Goal: Information Seeking & Learning: Learn about a topic

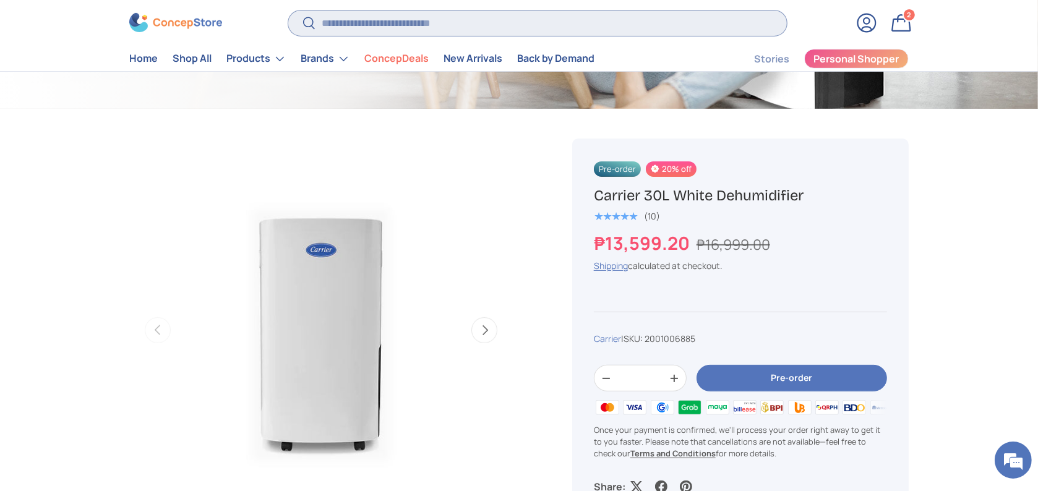
click at [538, 28] on input "Search" at bounding box center [537, 23] width 499 height 25
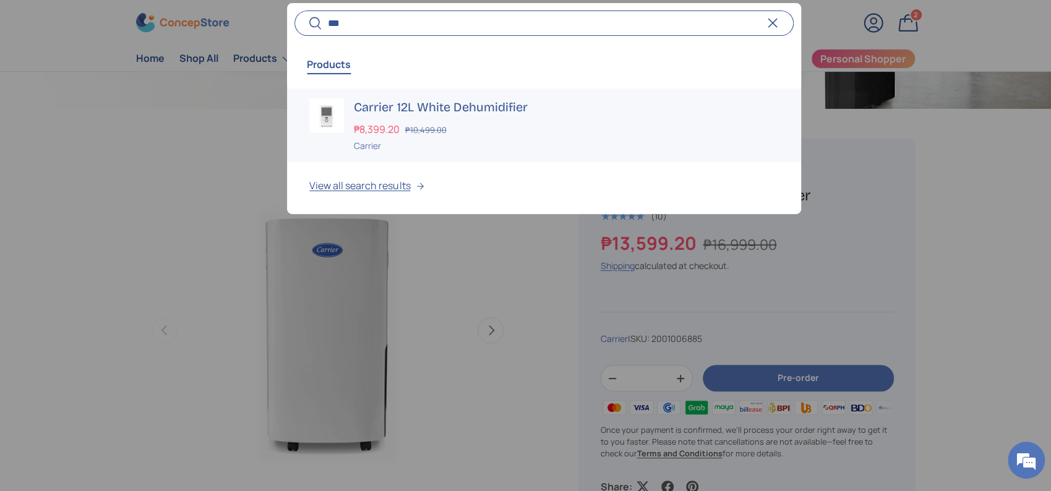
type input "***"
click at [472, 122] on div "₱8,399.20 ₱10,499.00" at bounding box center [566, 129] width 424 height 15
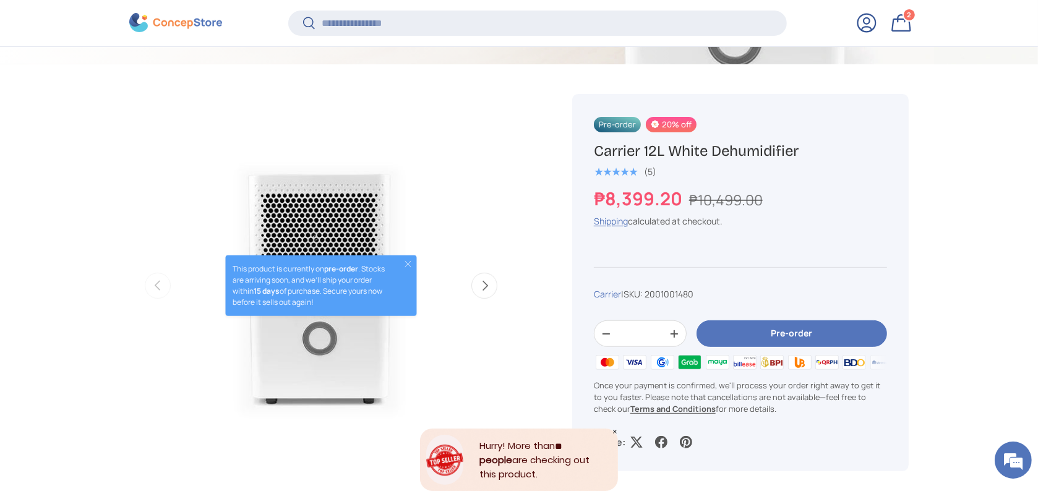
scroll to position [492, 0]
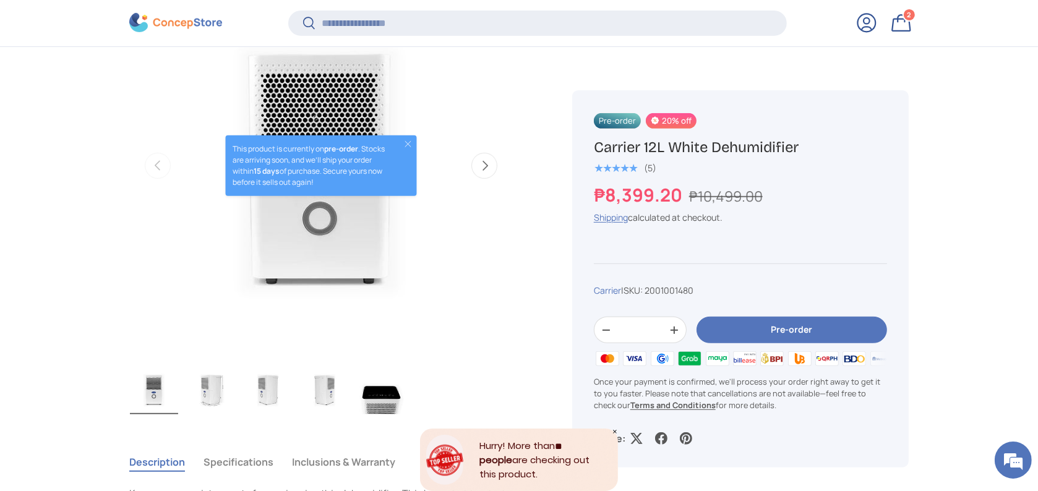
click at [410, 144] on button "Close" at bounding box center [408, 144] width 10 height 10
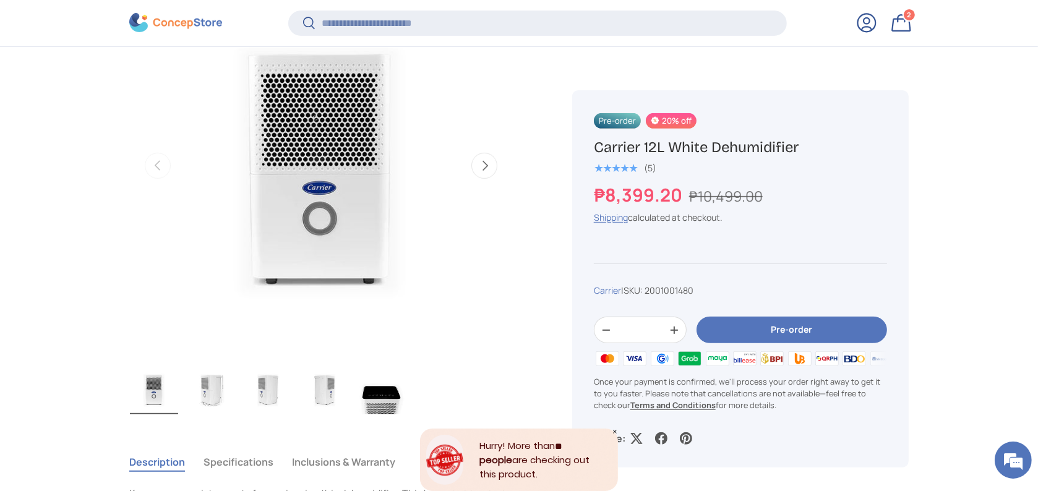
drag, startPoint x: 684, startPoint y: 195, endPoint x: 783, endPoint y: 228, distance: 104.3
click at [570, 196] on div "Pre-order 20% off Carrier 12L White Dehumidifier ★★★★★ (5) ₱8,399.20 ₱10,499.00…" at bounding box center [726, 446] width 366 height 1005
drag, startPoint x: 943, startPoint y: 237, endPoint x: 864, endPoint y: 235, distance: 79.8
drag, startPoint x: 681, startPoint y: 202, endPoint x: 596, endPoint y: 200, distance: 85.4
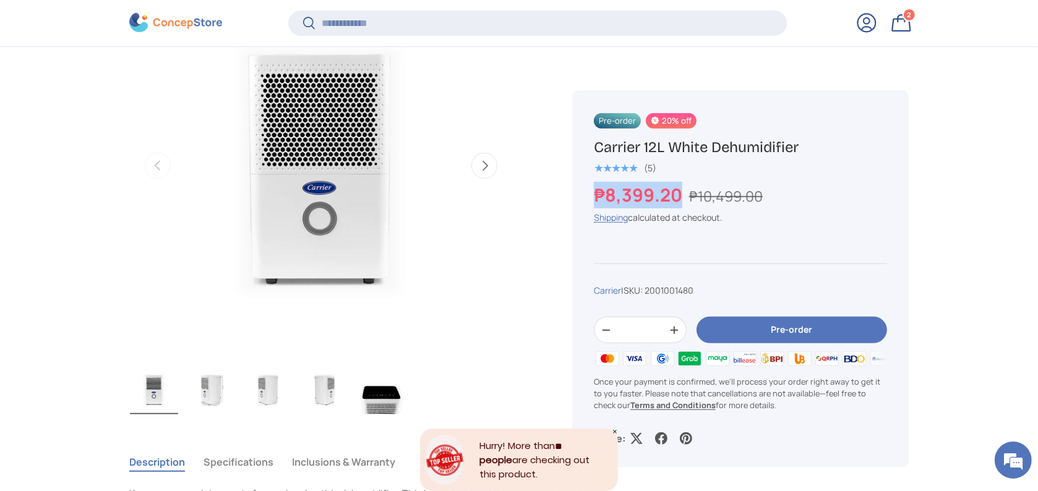
click at [596, 200] on strong "₱8,399.20" at bounding box center [640, 194] width 92 height 25
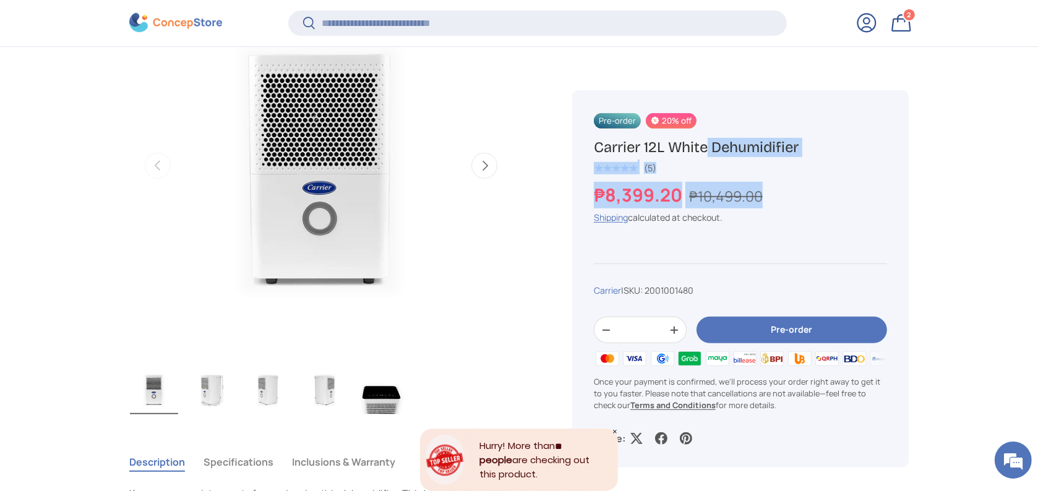
drag, startPoint x: 793, startPoint y: 206, endPoint x: 573, endPoint y: 137, distance: 230.1
click at [573, 137] on div "Pre-order 20% off Carrier 12L White Dehumidifier ★★★★★ (5) ₱8,399.20 ₱10,499.00…" at bounding box center [740, 278] width 337 height 377
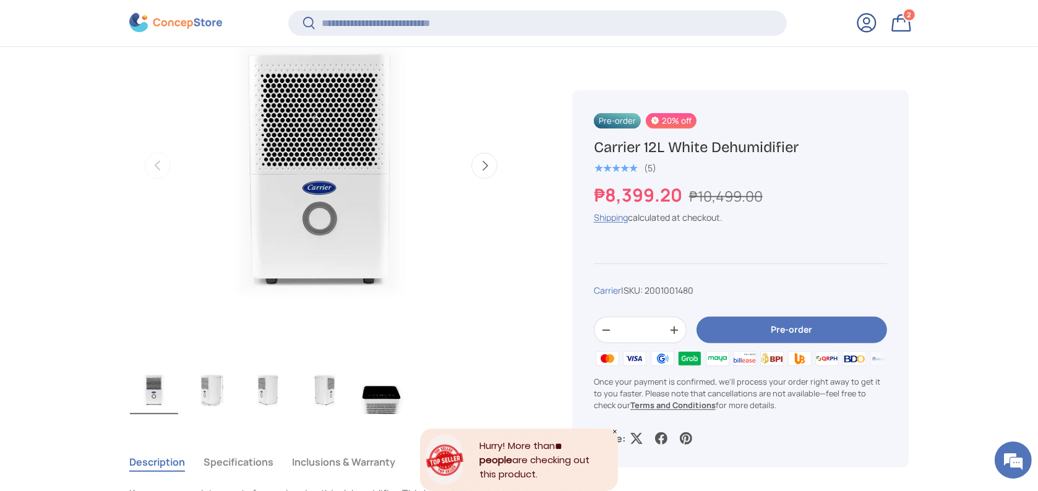
drag, startPoint x: 685, startPoint y: 195, endPoint x: 697, endPoint y: 204, distance: 14.1
click at [594, 184] on strong "₱8,399.20" at bounding box center [640, 194] width 92 height 25
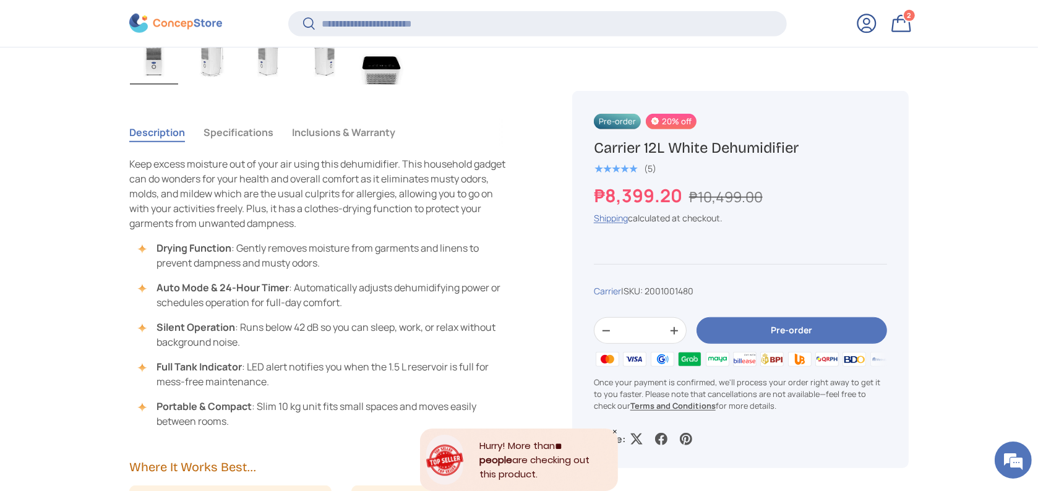
scroll to position [821, 0]
click at [338, 136] on button "Inclusions & Warranty" at bounding box center [343, 132] width 103 height 28
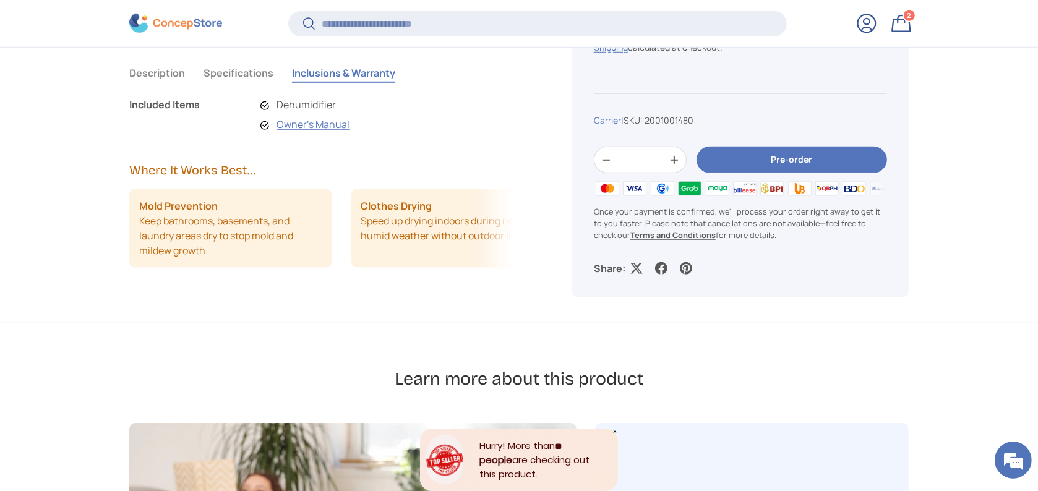
scroll to position [825, 0]
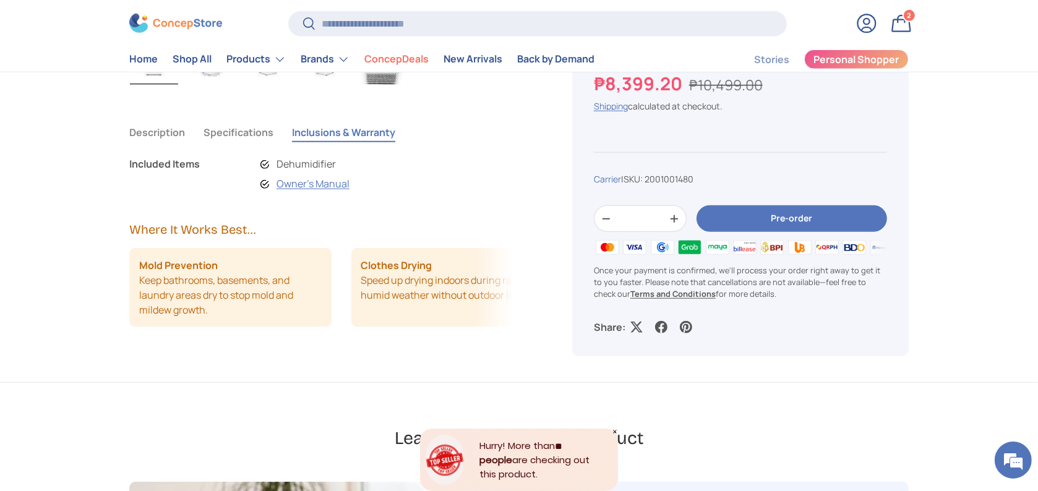
click at [239, 131] on button "Specifications" at bounding box center [239, 132] width 70 height 28
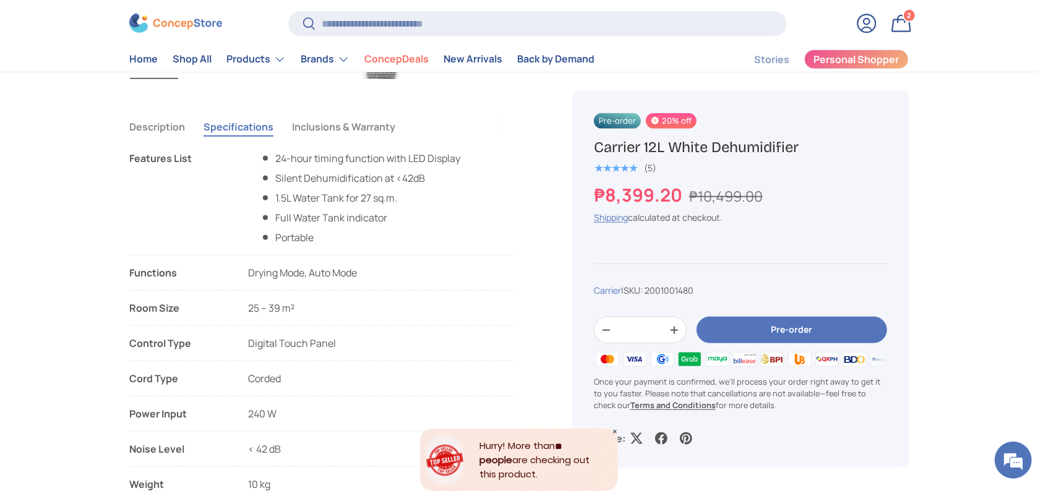
scroll to position [742, 0]
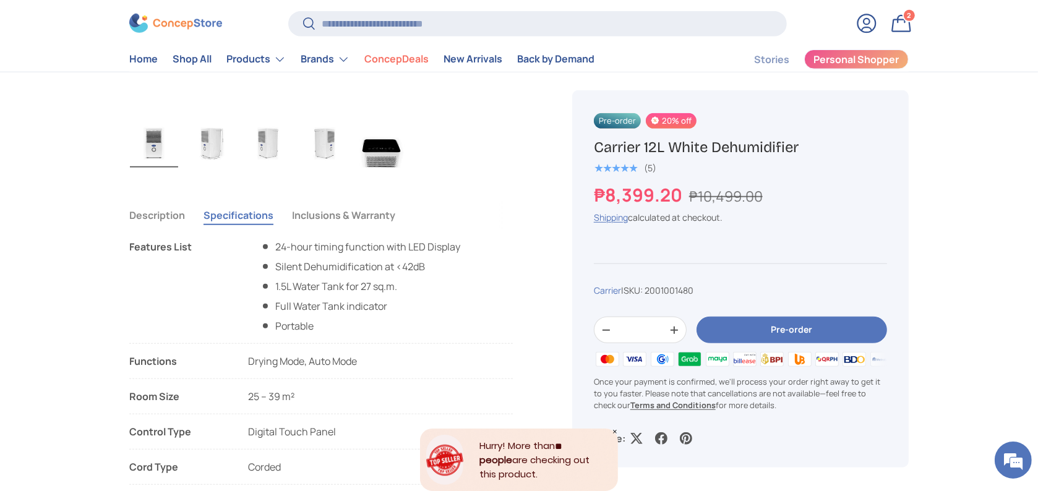
click at [163, 214] on button "Description" at bounding box center [157, 215] width 56 height 28
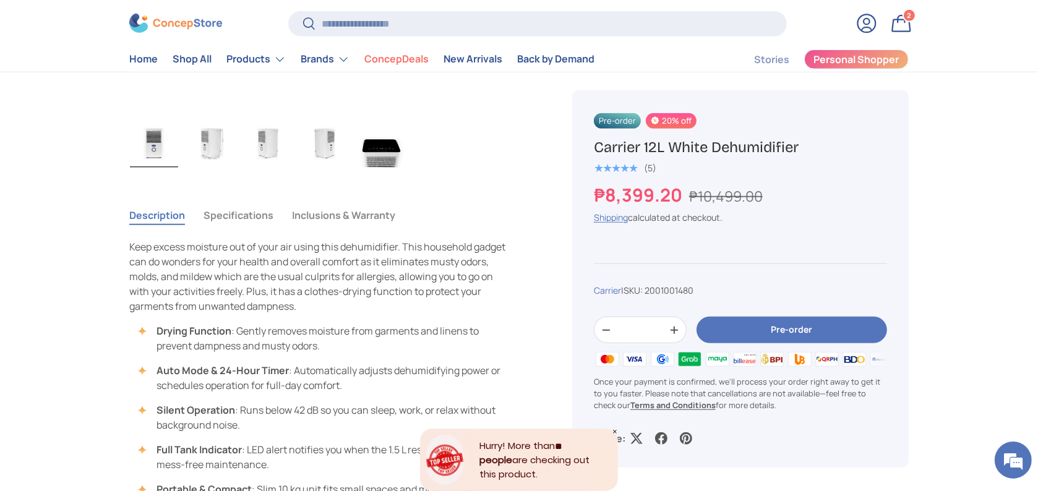
click at [252, 216] on button "Specifications" at bounding box center [239, 215] width 70 height 28
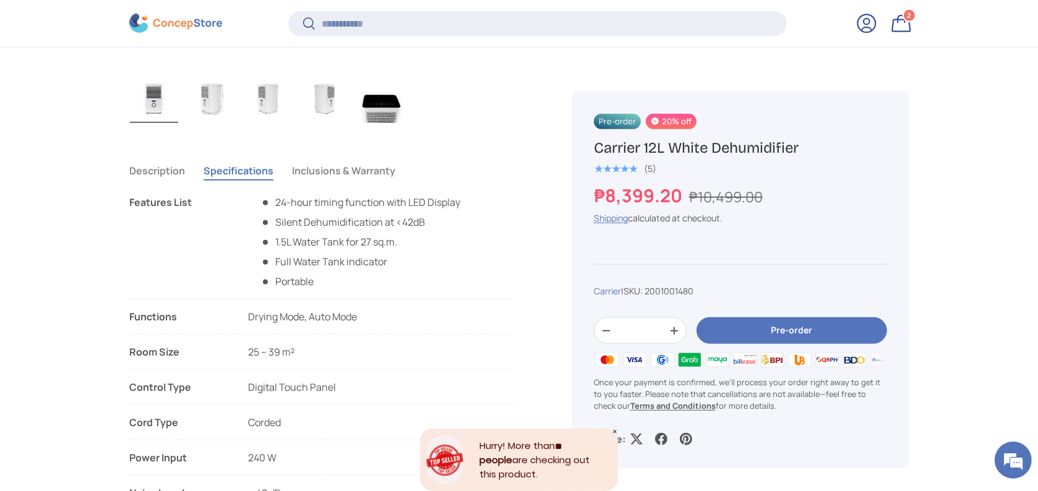
scroll to position [821, 0]
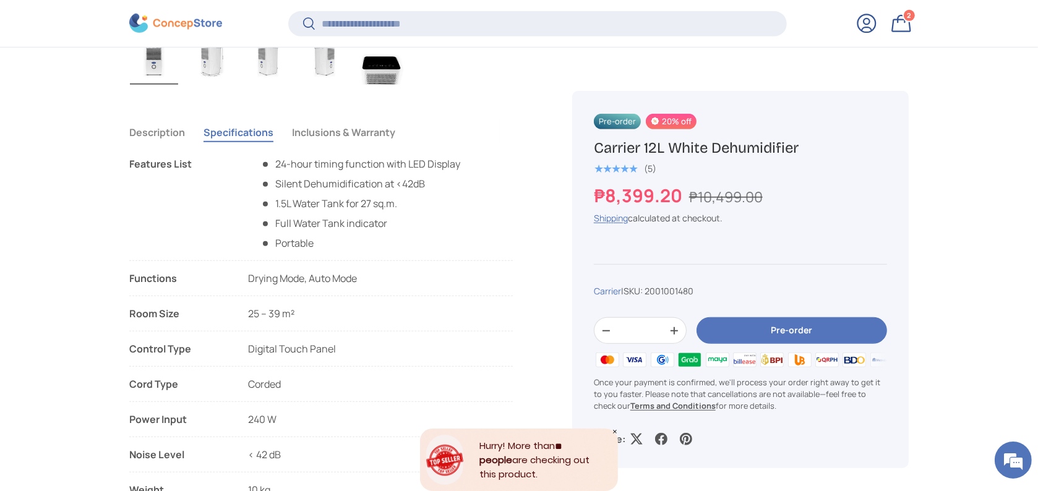
drag, startPoint x: 129, startPoint y: 148, endPoint x: 372, endPoint y: 349, distance: 315.5
click at [345, 380] on tabbed-content "Description Specifications Inclusions & Warranty Keep excess moisture out of yo…" at bounding box center [321, 335] width 384 height 434
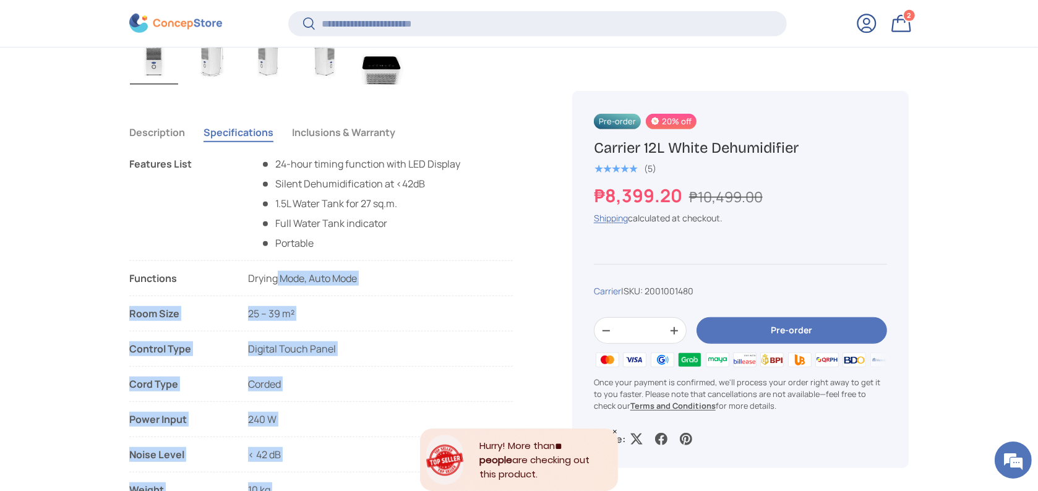
drag, startPoint x: 139, startPoint y: 174, endPoint x: 366, endPoint y: 307, distance: 263.4
drag, startPoint x: 392, startPoint y: 315, endPoint x: 350, endPoint y: 315, distance: 41.5
click at [391, 315] on li "Room Size 25 – 39 m²" at bounding box center [321, 318] width 384 height 25
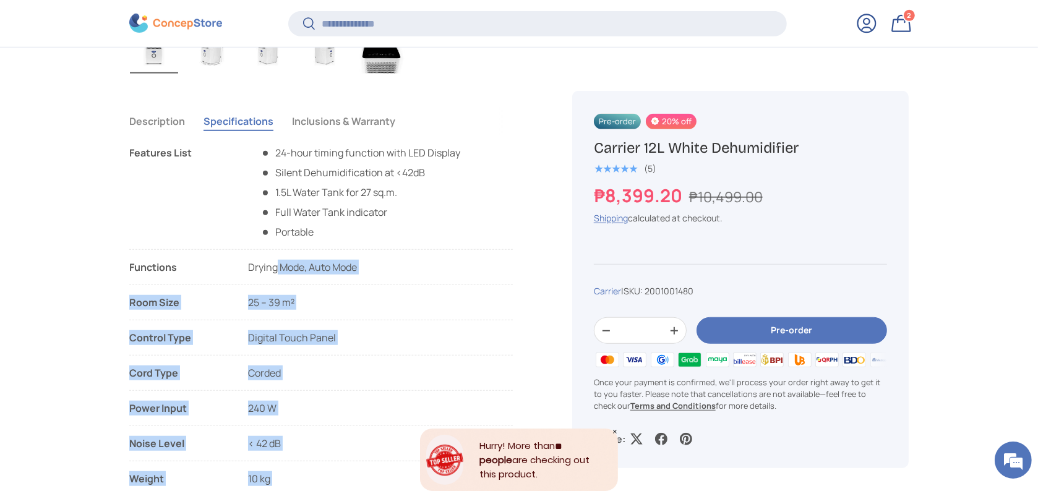
scroll to position [904, 0]
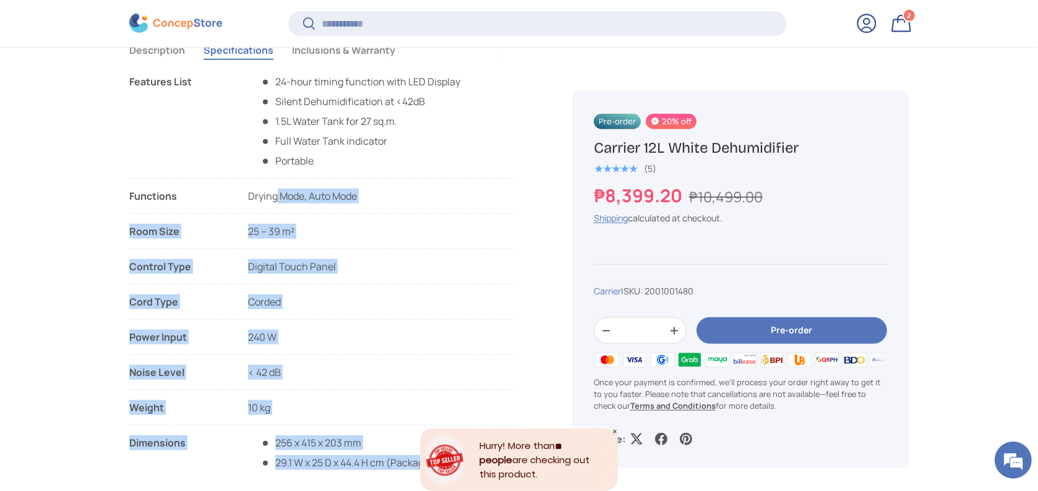
click at [346, 240] on li "Room Size 25 – 39 m²" at bounding box center [321, 236] width 384 height 25
drag, startPoint x: 340, startPoint y: 236, endPoint x: 169, endPoint y: 222, distance: 170.7
click at [306, 229] on li "Room Size 25 – 39 m²" at bounding box center [321, 236] width 384 height 25
click at [337, 233] on li "Room Size 25 – 39 m²" at bounding box center [321, 236] width 384 height 25
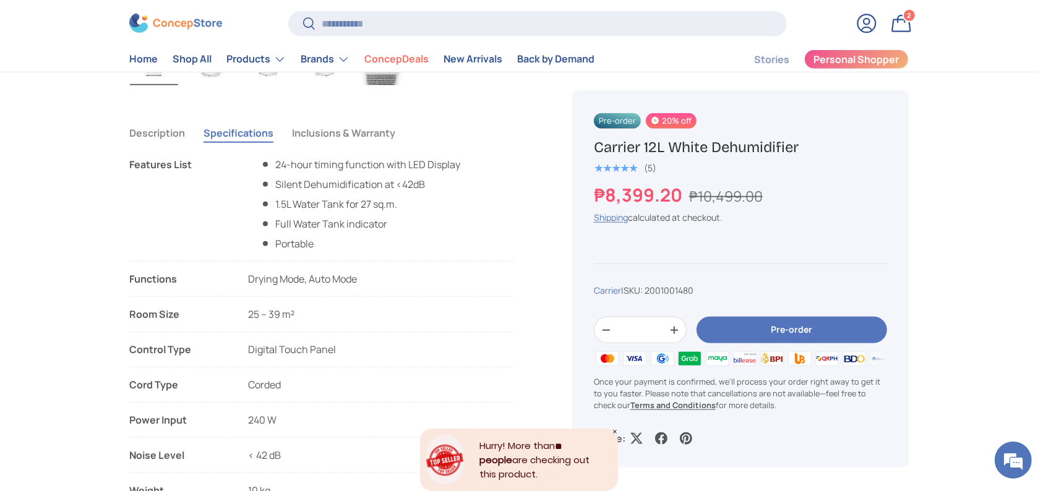
scroll to position [577, 0]
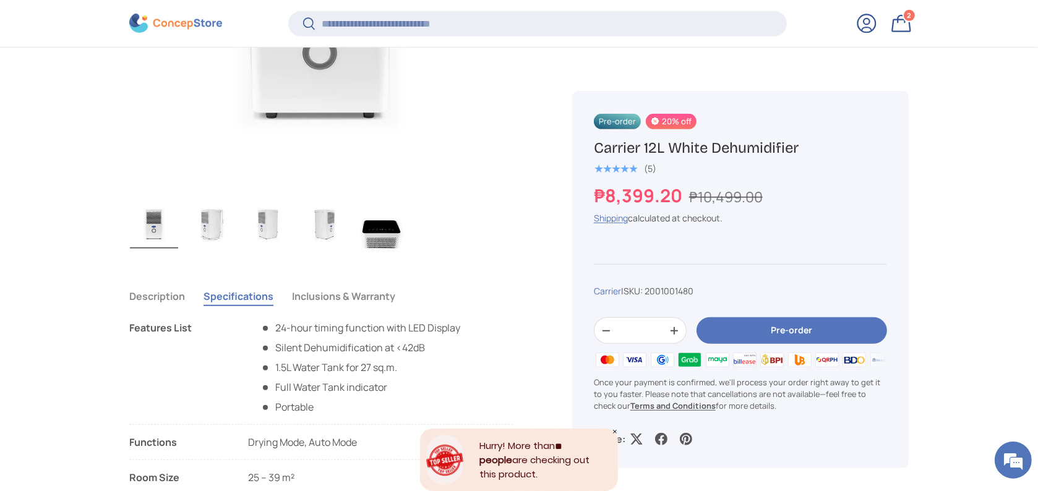
scroll to position [739, 0]
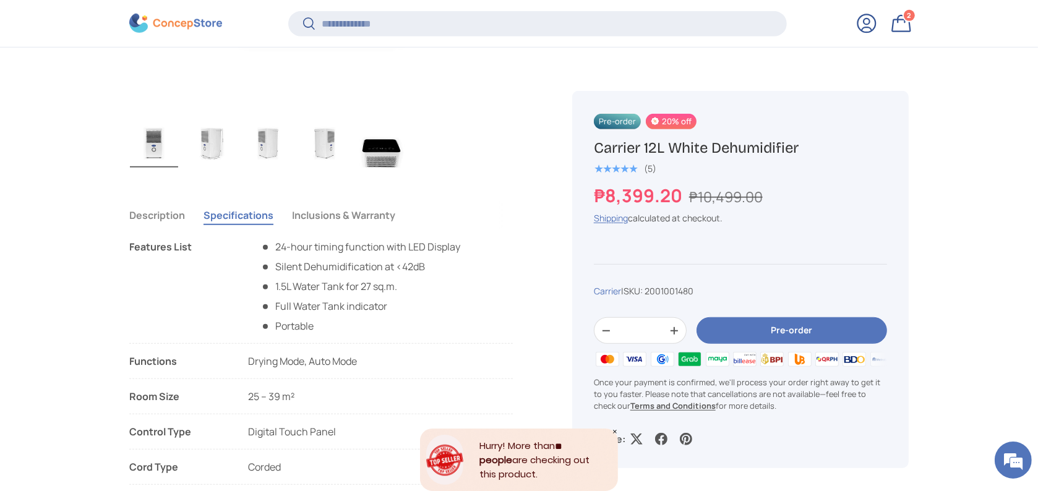
drag, startPoint x: 826, startPoint y: 145, endPoint x: 593, endPoint y: 152, distance: 233.3
click at [593, 152] on div "Pre-order 20% off Carrier 12L White Dehumidifier ★★★★★ (5) ₱8,399.20 ₱10,499.00…" at bounding box center [740, 278] width 337 height 377
copy h1 "Carrier 12L White Dehumidifier"
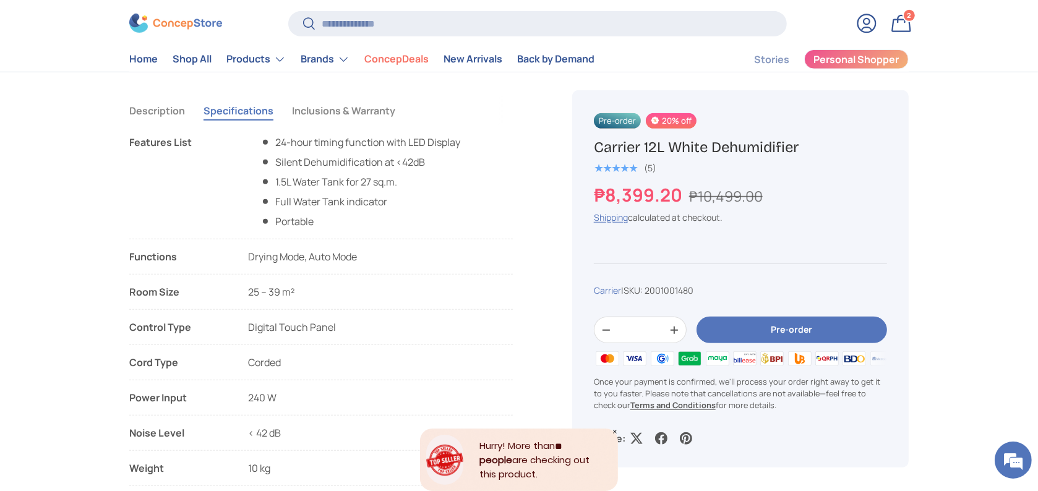
scroll to position [824, 0]
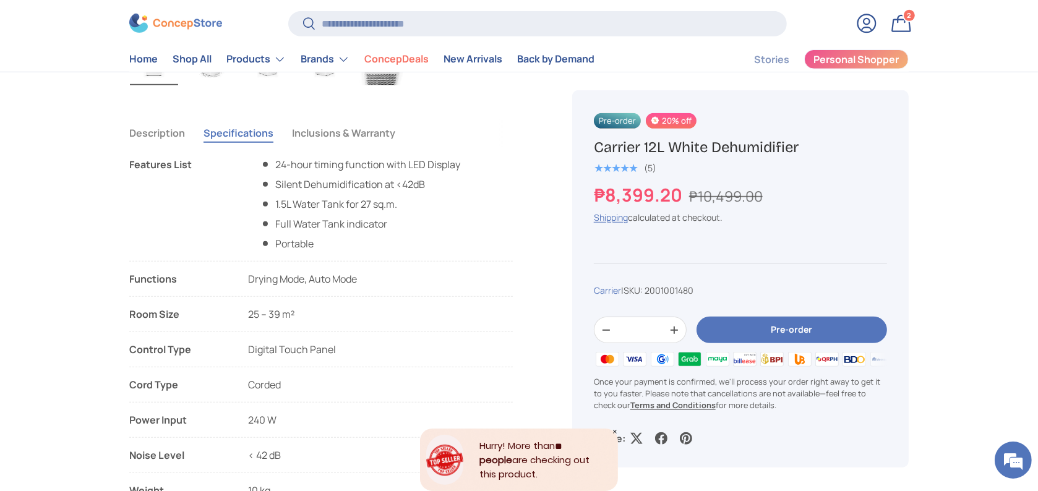
drag, startPoint x: 116, startPoint y: 157, endPoint x: 136, endPoint y: 126, distance: 36.7
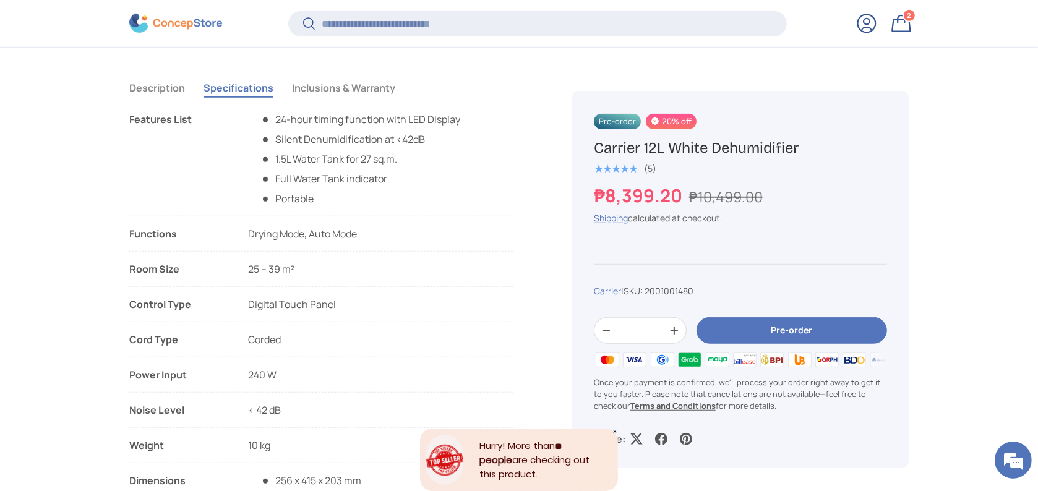
scroll to position [986, 0]
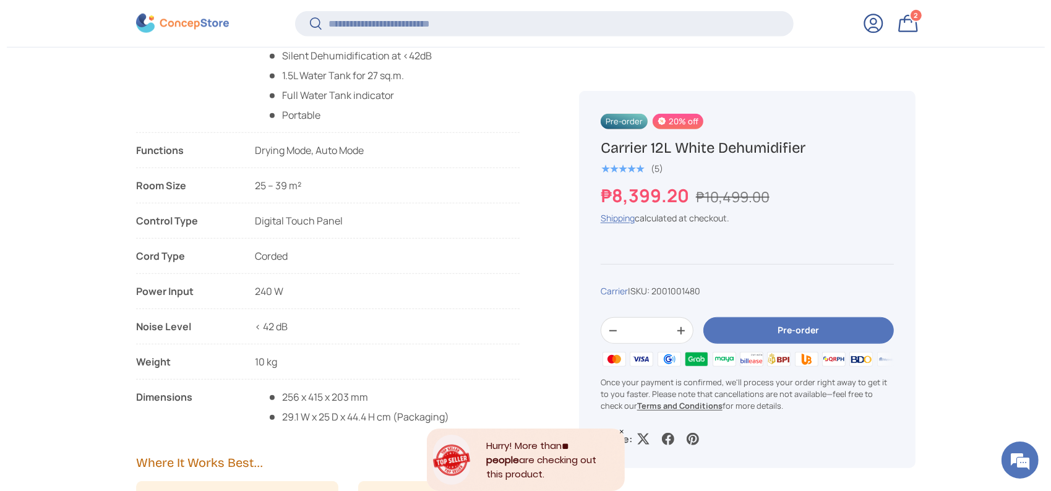
scroll to position [985, 0]
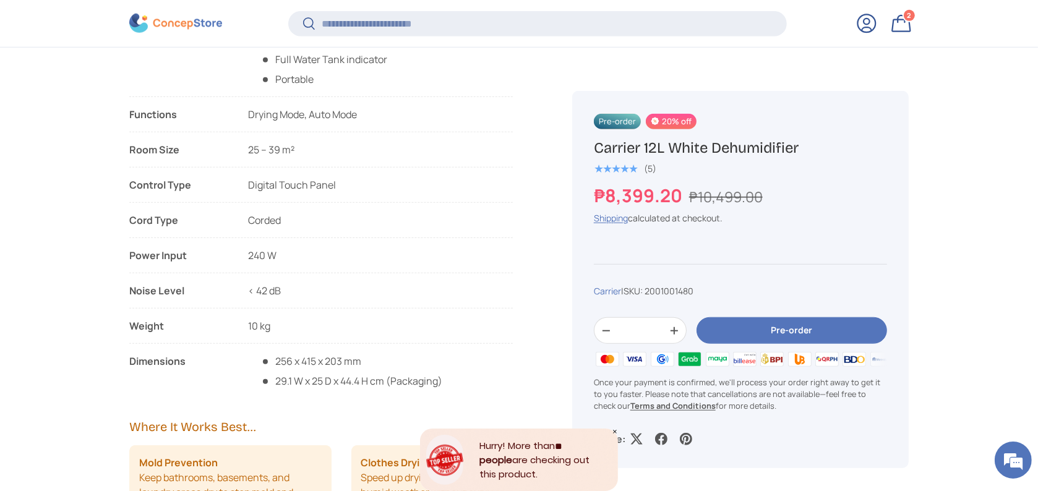
click at [506, 24] on input "Search" at bounding box center [537, 23] width 499 height 25
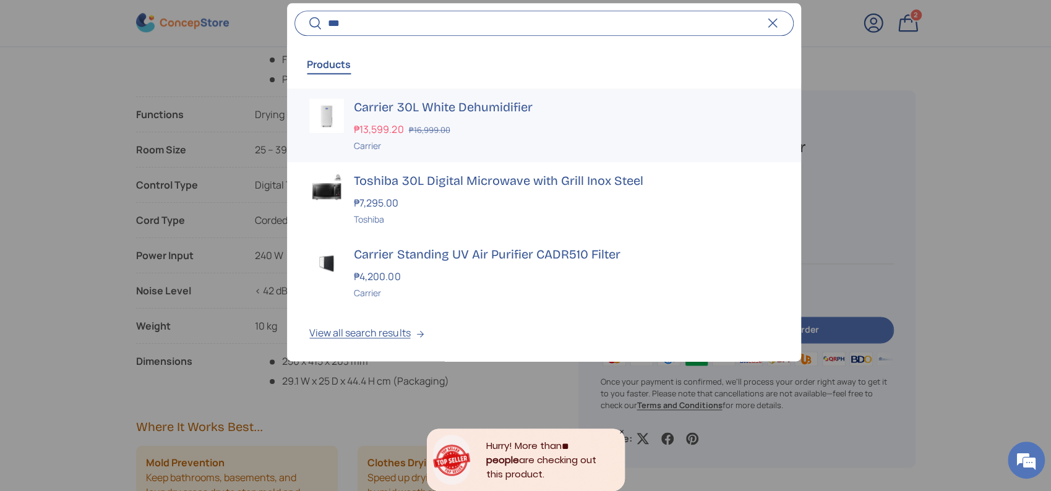
type input "***"
click at [413, 113] on h3 "Carrier 30L White Dehumidifier" at bounding box center [566, 106] width 424 height 17
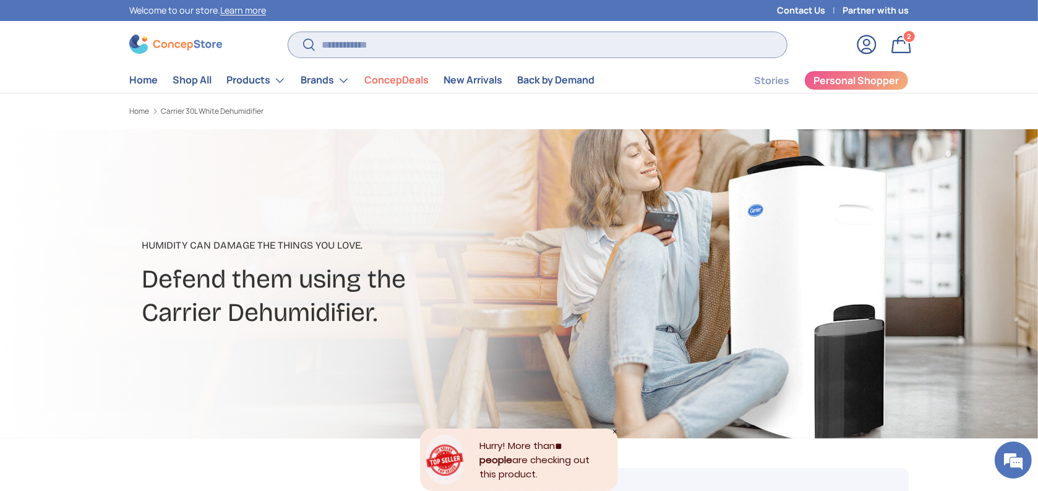
click at [589, 44] on input "Search" at bounding box center [537, 44] width 499 height 25
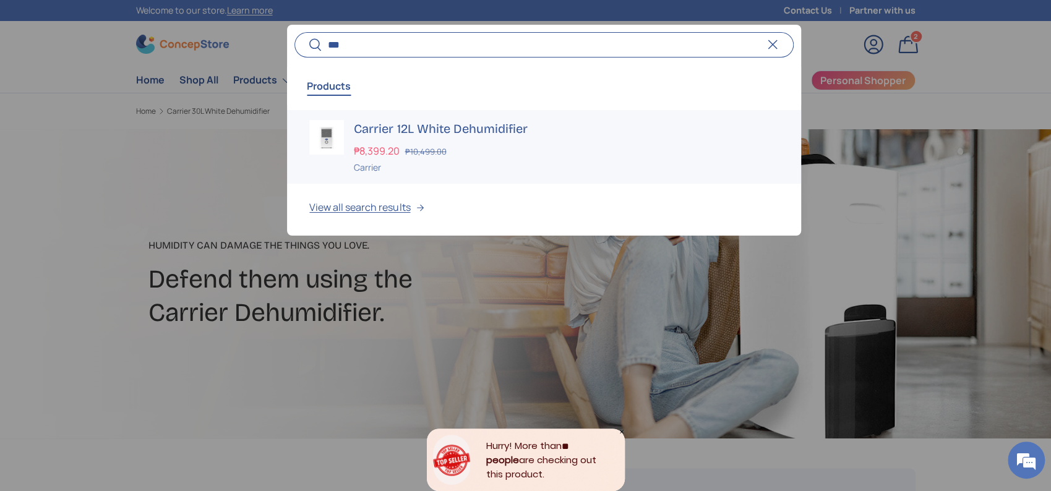
type input "***"
click at [511, 138] on div "Carrier 12L White Dehumidifier ₱8,399.20 ₱10,499.00 Unit price / Unavailable Ca…" at bounding box center [566, 147] width 424 height 54
